Goal: Transaction & Acquisition: Purchase product/service

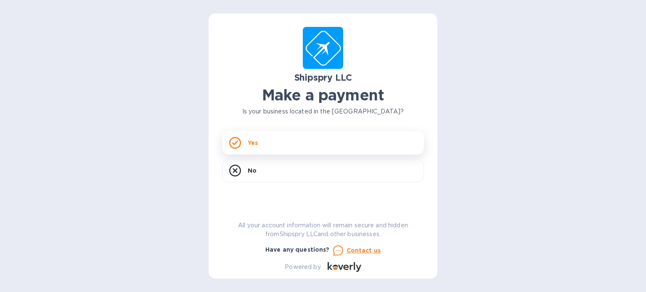
click at [298, 141] on div "Yes" at bounding box center [323, 143] width 202 height 24
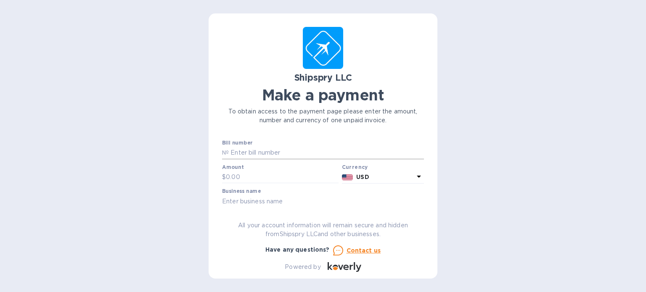
click at [292, 153] on input "text" at bounding box center [326, 153] width 195 height 13
type input "40405"
click at [294, 181] on input "text" at bounding box center [282, 177] width 113 height 13
type input "2,169.00"
click at [303, 200] on input "text" at bounding box center [323, 201] width 202 height 13
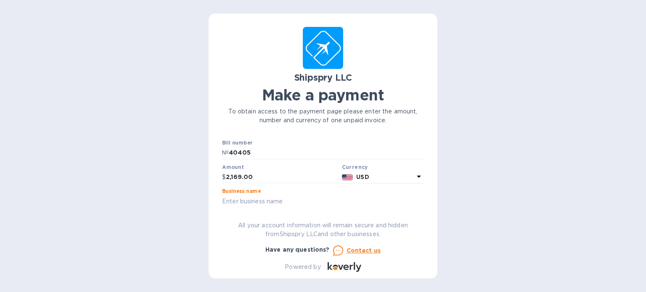
type input "Alcor Life Extension Foundation"
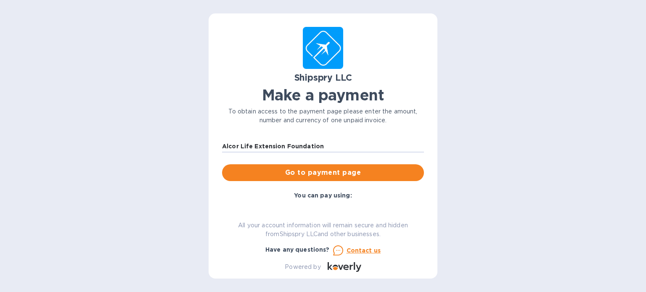
scroll to position [70, 0]
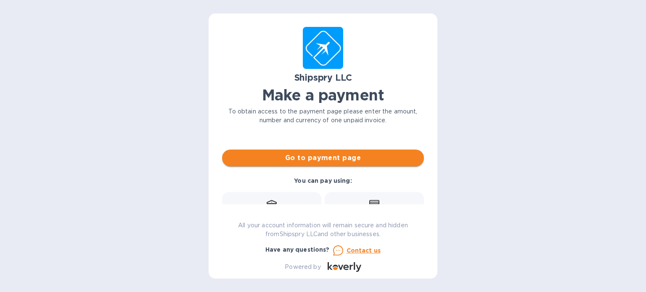
click at [335, 163] on span "Go to payment page" at bounding box center [323, 158] width 188 height 10
